Goal: Transaction & Acquisition: Purchase product/service

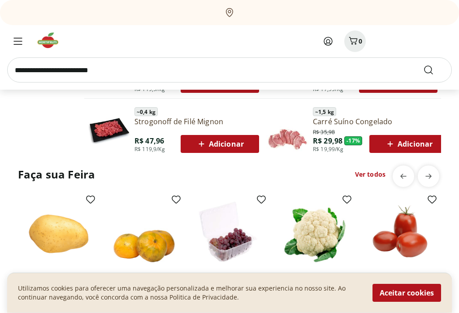
scroll to position [538, 0]
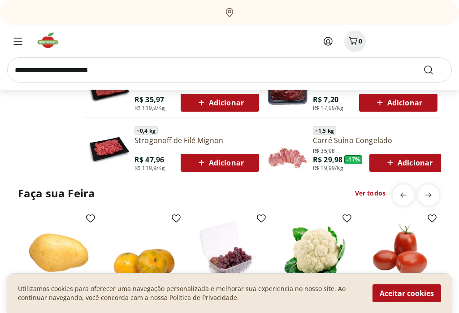
click at [19, 45] on span "Menu" at bounding box center [18, 41] width 11 height 11
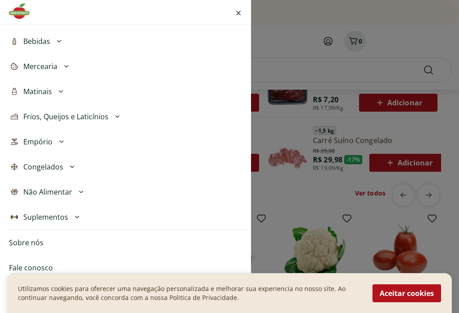
scroll to position [211, 0]
click at [50, 191] on span "Não Alimentar" at bounding box center [47, 192] width 49 height 11
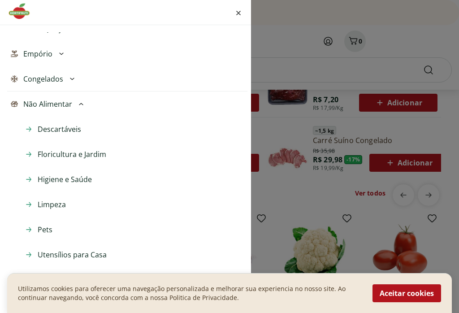
scroll to position [301, 0]
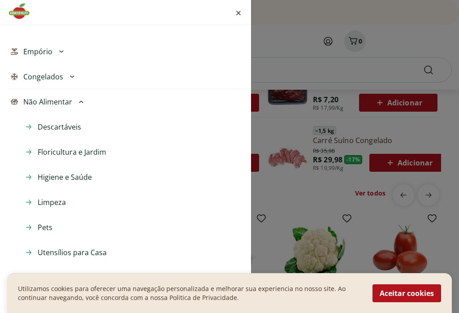
click at [52, 153] on span "Floricultura e Jardim" at bounding box center [72, 152] width 69 height 11
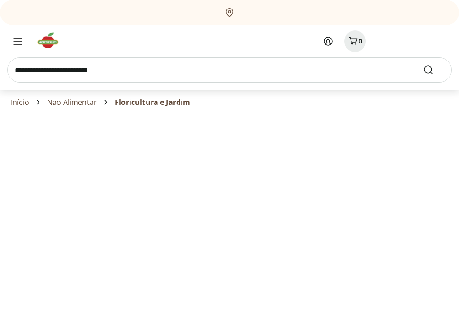
select select "**********"
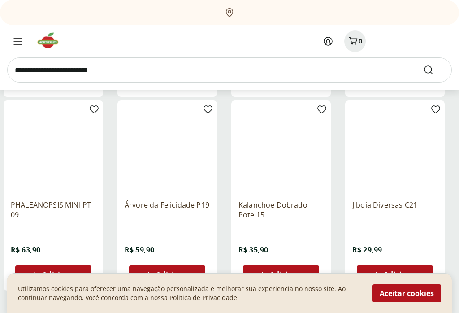
scroll to position [464, 0]
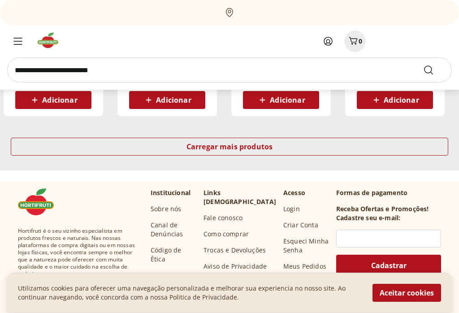
click at [62, 150] on div "Carregar mais produtos" at bounding box center [230, 147] width 438 height 18
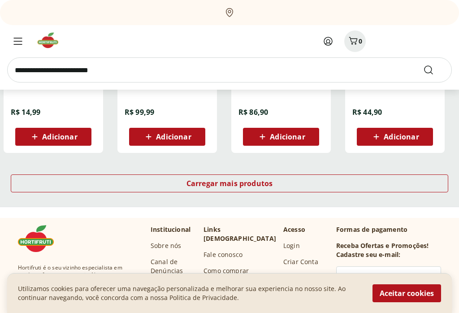
scroll to position [1195, 0]
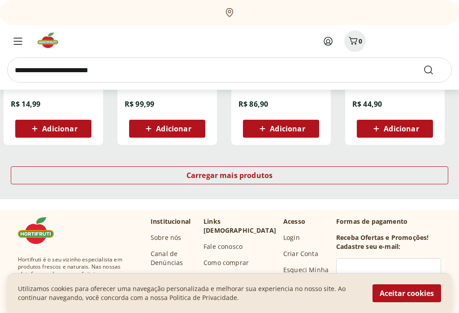
click at [57, 175] on div "Carregar mais produtos" at bounding box center [230, 175] width 438 height 18
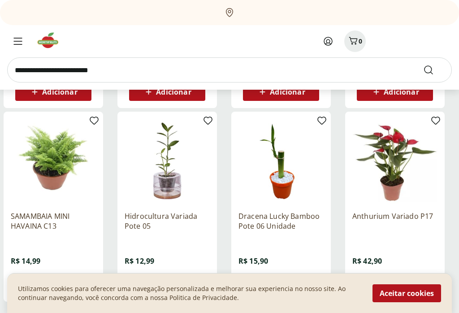
scroll to position [1626, 0]
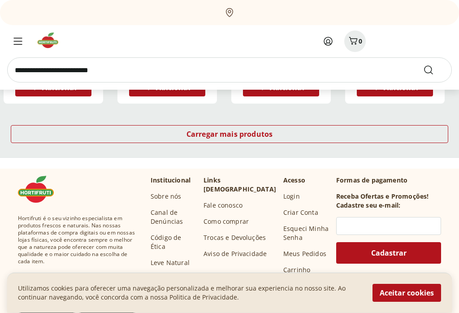
click at [55, 137] on div "Carregar mais produtos" at bounding box center [230, 135] width 438 height 18
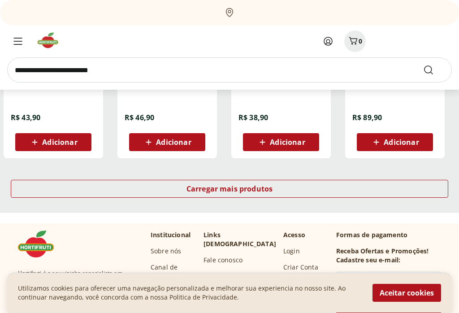
scroll to position [2366, 0]
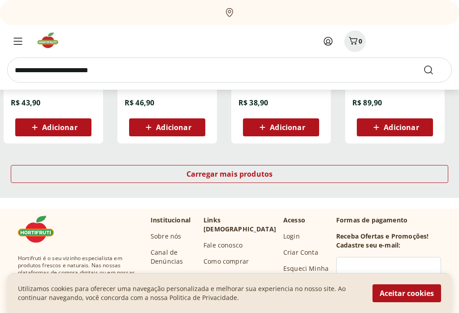
click at [69, 181] on div "Carregar mais produtos" at bounding box center [230, 174] width 438 height 18
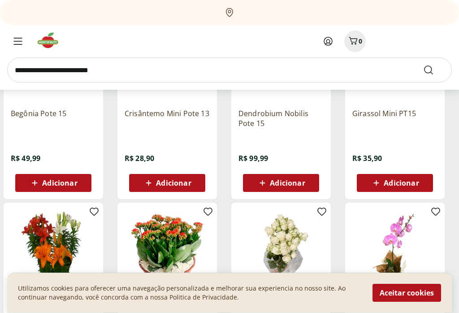
scroll to position [2114, 0]
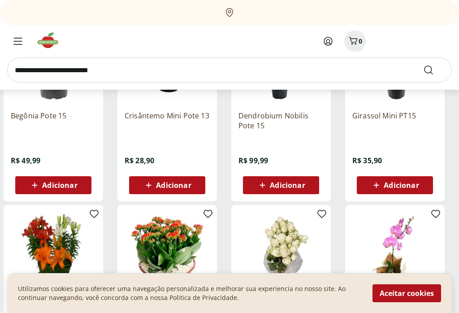
click at [14, 37] on span "Menu" at bounding box center [18, 41] width 11 height 11
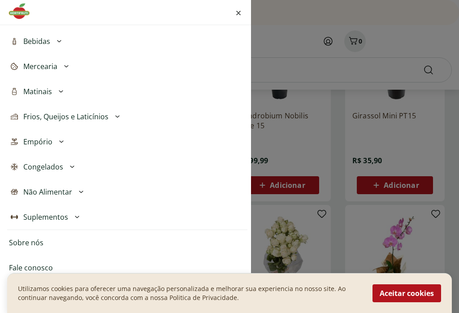
scroll to position [211, 0]
click at [47, 193] on span "Não Alimentar" at bounding box center [47, 192] width 49 height 11
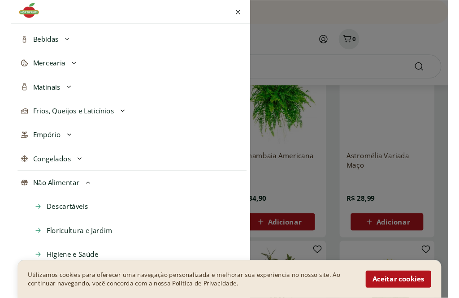
scroll to position [1845, 0]
